Goal: Find specific page/section: Find specific page/section

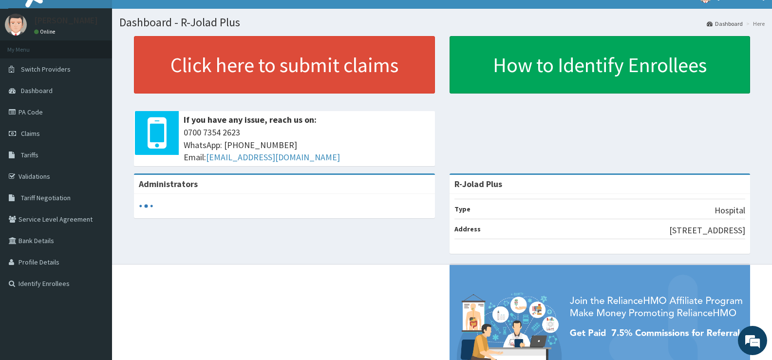
scroll to position [7, 0]
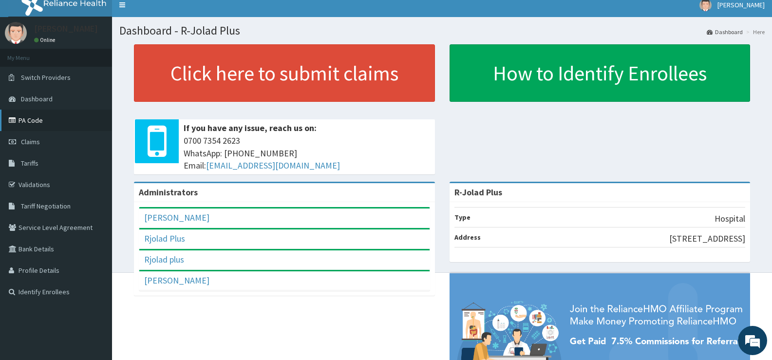
click at [37, 122] on link "PA Code" at bounding box center [56, 120] width 112 height 21
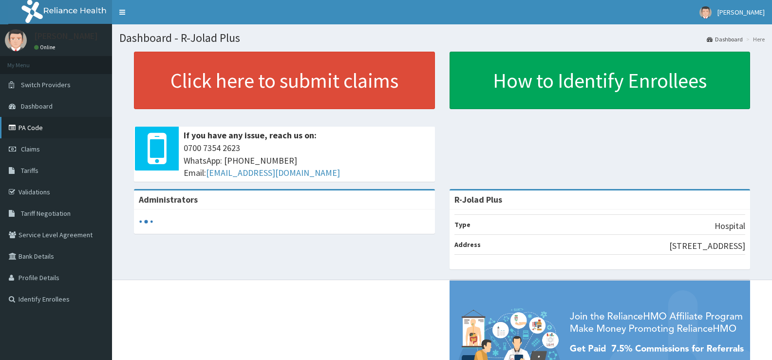
click at [36, 127] on link "PA Code" at bounding box center [56, 127] width 112 height 21
